Goal: Task Accomplishment & Management: Use online tool/utility

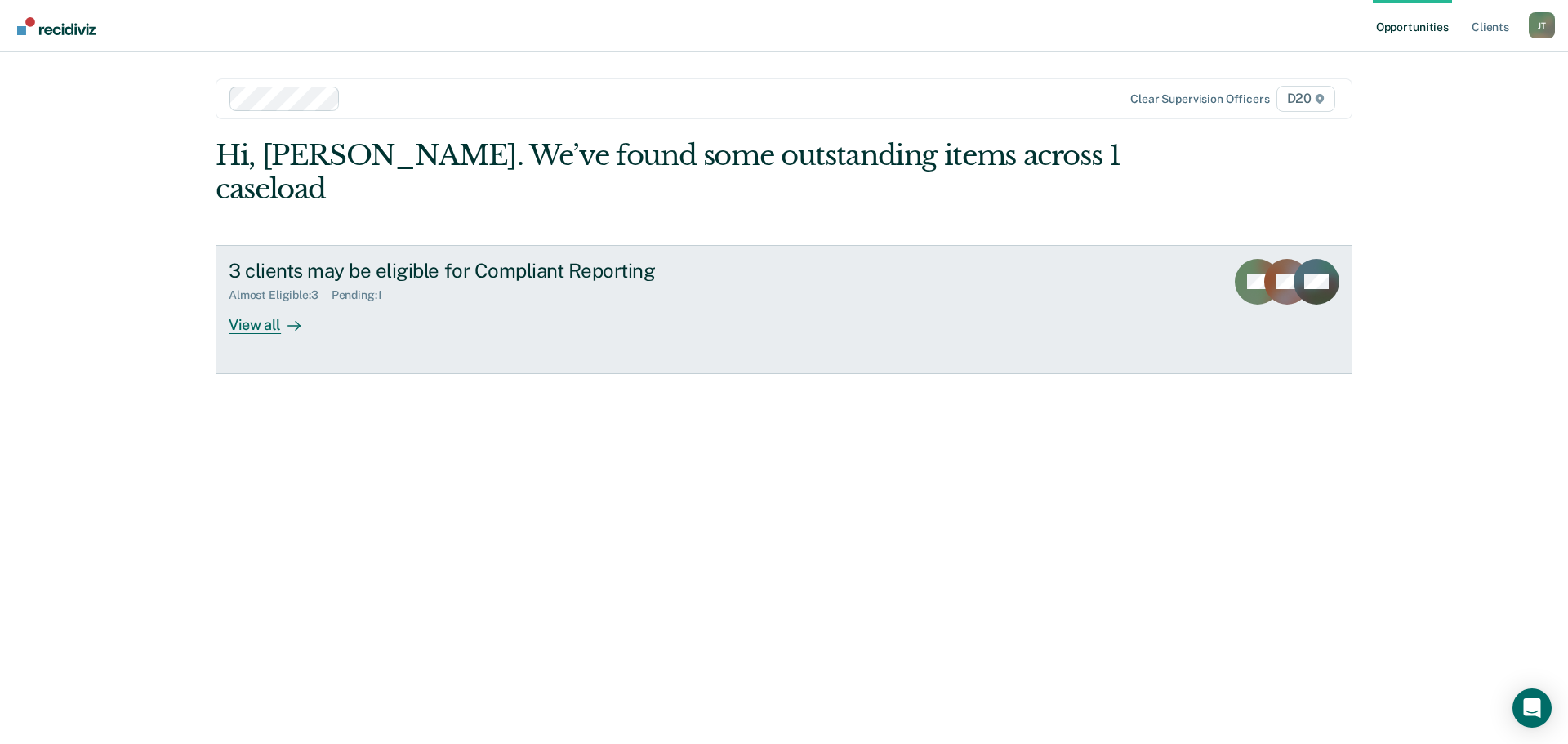
click at [281, 315] on div at bounding box center [291, 325] width 19 height 19
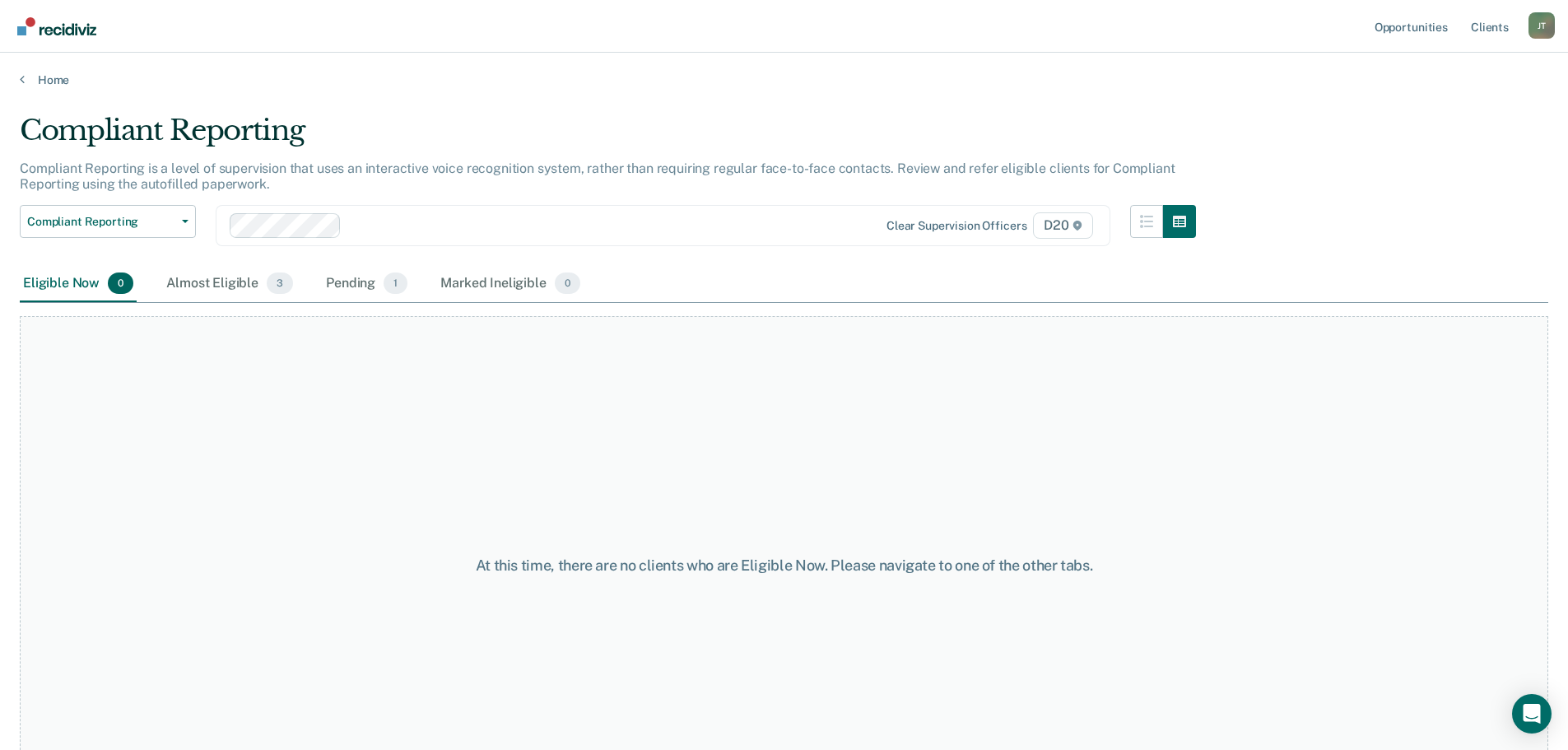
click at [236, 253] on div "Compliant Reporting Compliant Reporting Supervision Level Downgrade Suspension …" at bounding box center [607, 235] width 1176 height 61
click at [234, 291] on div "Almost Eligible 3" at bounding box center [230, 285] width 133 height 37
